Goal: Task Accomplishment & Management: Manage account settings

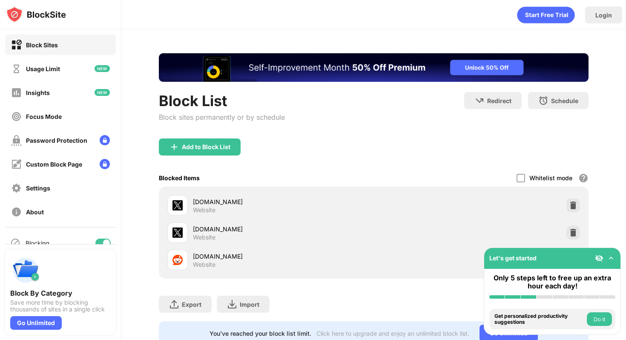
scroll to position [29, 0]
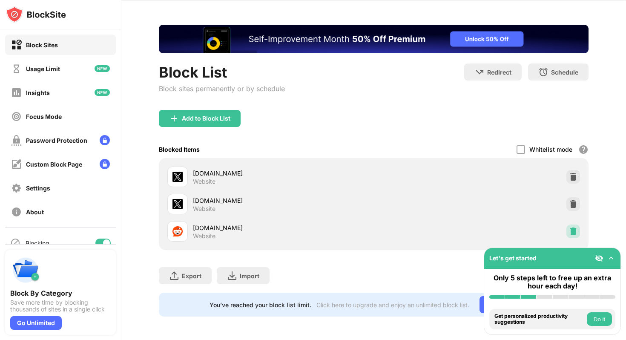
click at [572, 225] on div at bounding box center [573, 231] width 14 height 14
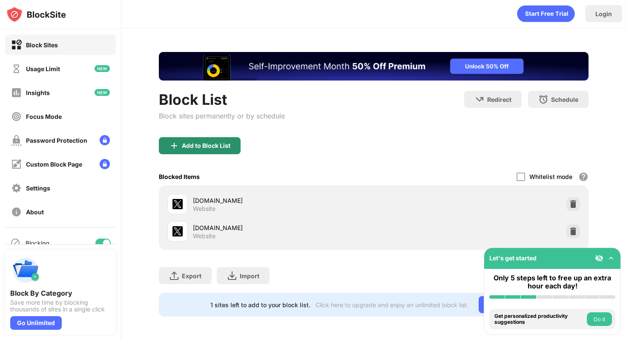
click at [207, 152] on div "Add to Block List" at bounding box center [200, 145] width 82 height 17
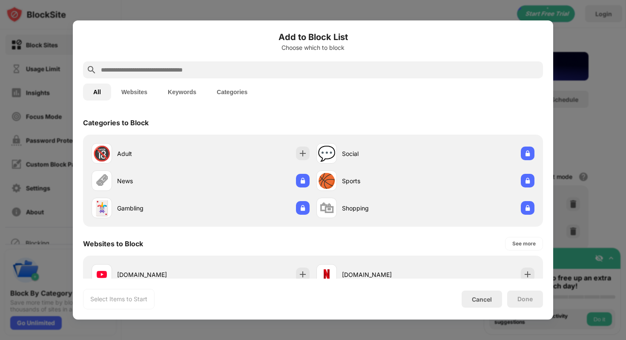
click at [248, 62] on div at bounding box center [313, 69] width 460 height 17
click at [241, 71] on input "text" at bounding box center [320, 70] width 440 height 10
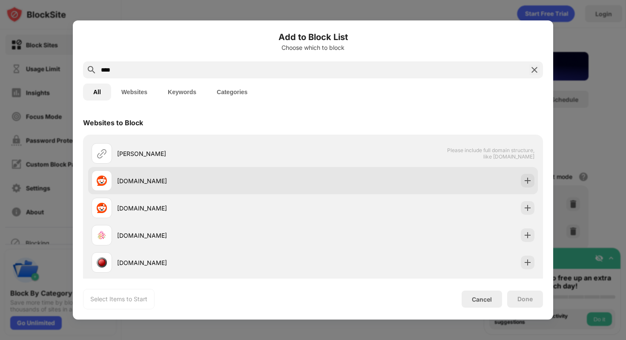
type input "****"
click at [523, 184] on img at bounding box center [527, 180] width 9 height 9
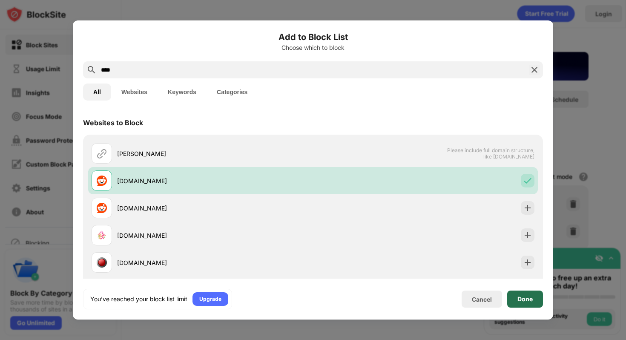
click at [508, 297] on div "Done" at bounding box center [525, 298] width 36 height 17
